Goal: Information Seeking & Learning: Learn about a topic

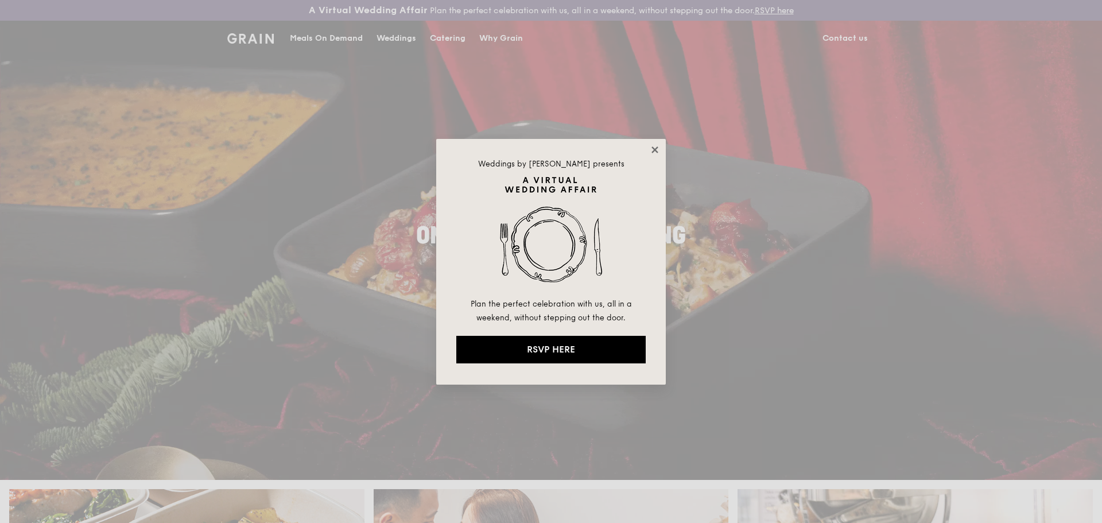
click at [652, 152] on icon at bounding box center [655, 150] width 10 height 10
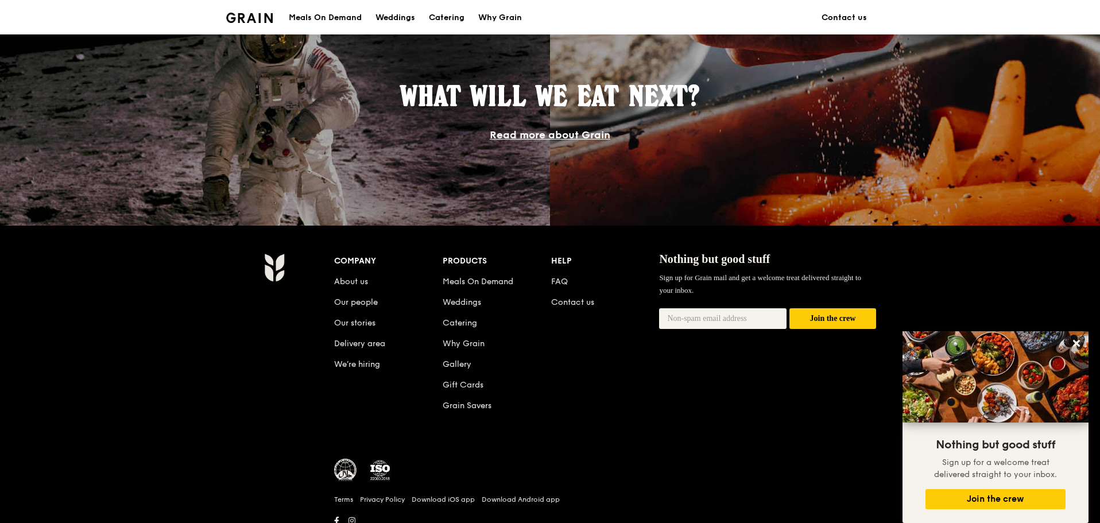
scroll to position [973, 0]
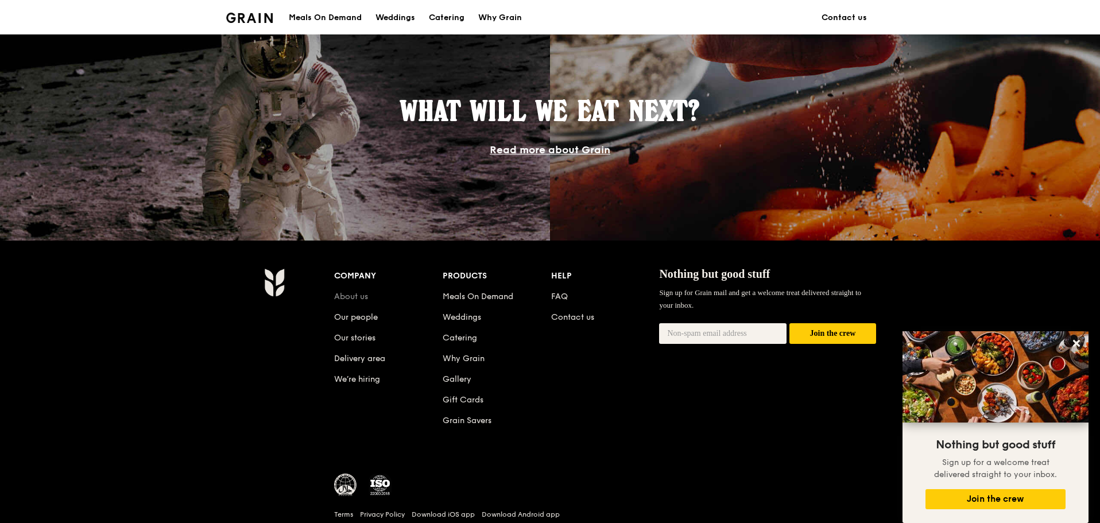
click at [351, 301] on link "About us" at bounding box center [351, 297] width 34 height 10
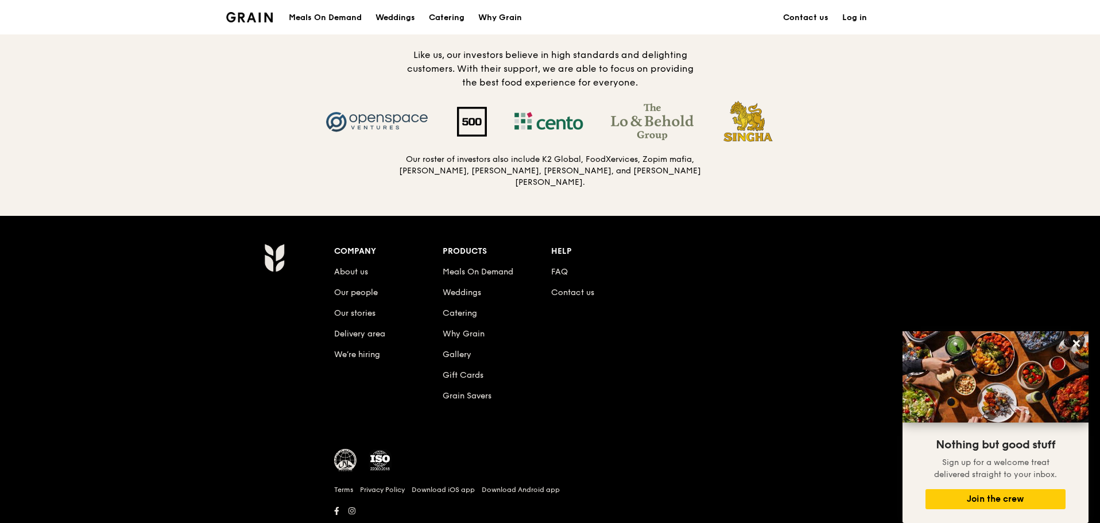
scroll to position [1153, 0]
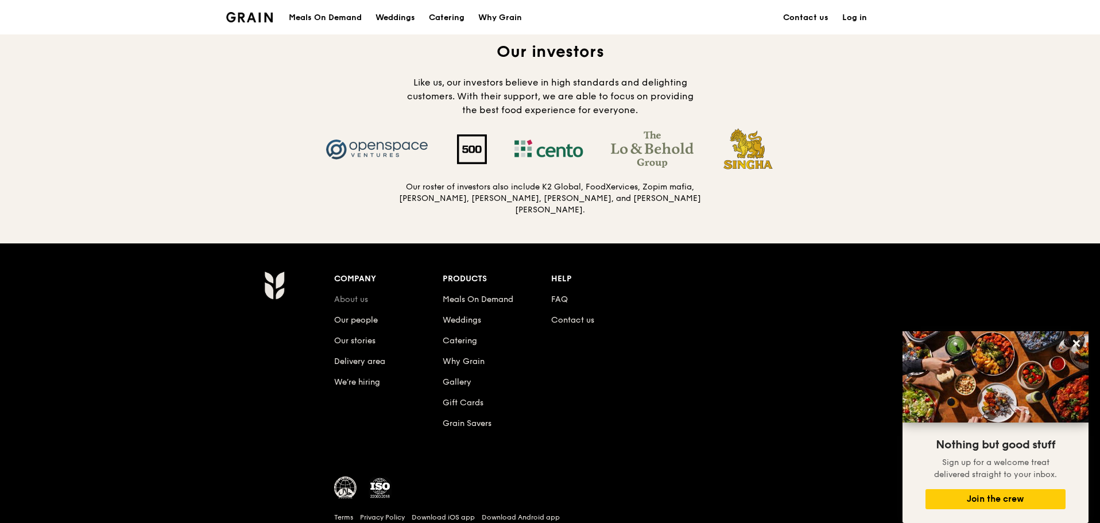
click at [352, 296] on link "About us" at bounding box center [351, 299] width 34 height 10
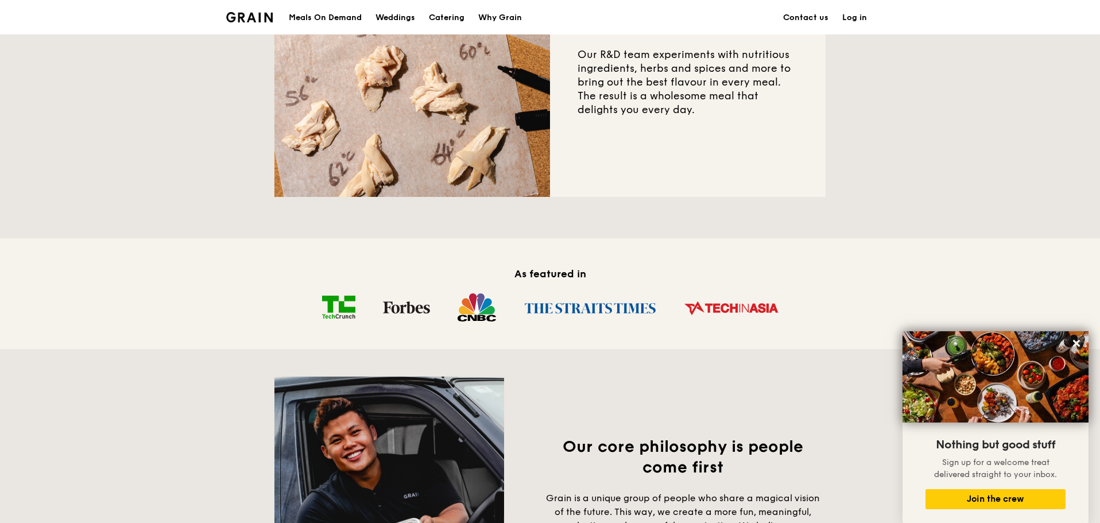
scroll to position [517, 0]
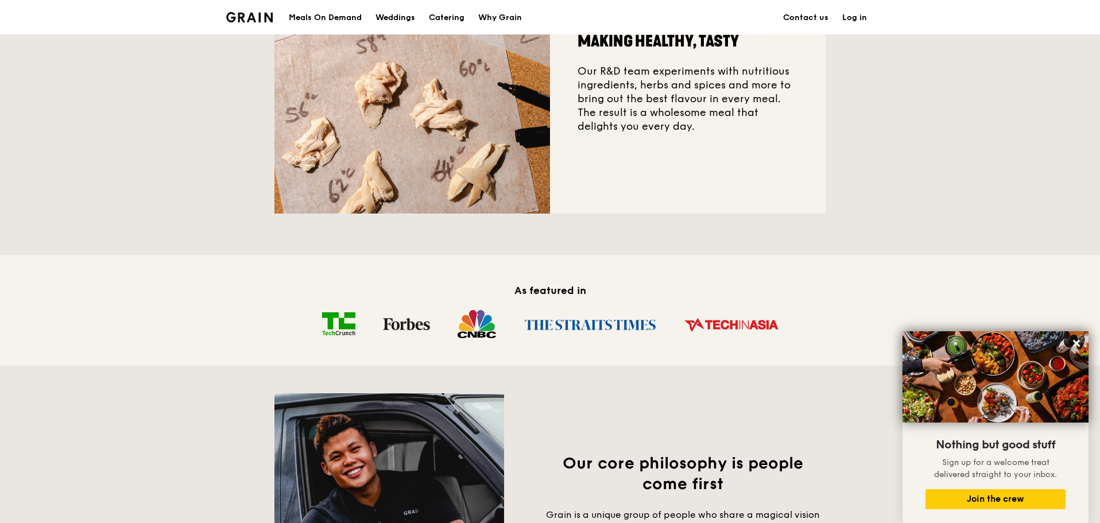
scroll to position [973, 0]
